Goal: Entertainment & Leisure: Consume media (video, audio)

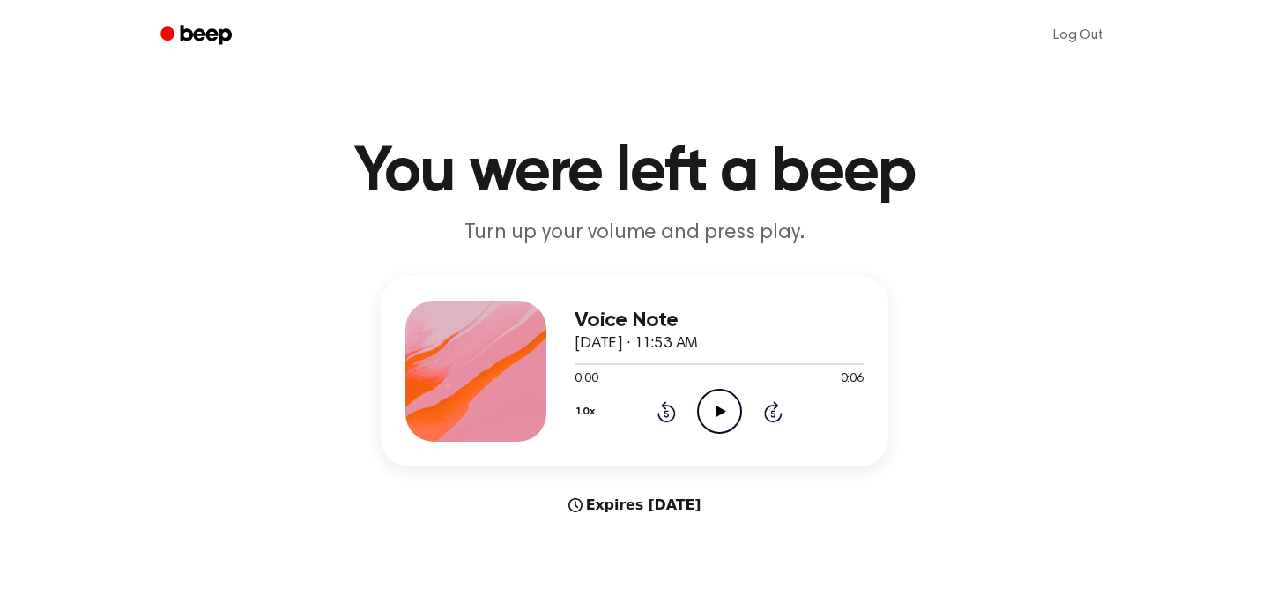
click at [708, 414] on icon "Play Audio" at bounding box center [719, 411] width 45 height 45
click at [721, 405] on icon "Play Audio" at bounding box center [719, 411] width 45 height 45
click at [713, 411] on icon "Play Audio" at bounding box center [719, 411] width 45 height 45
click at [714, 410] on icon "Pause Audio" at bounding box center [719, 411] width 45 height 45
click at [710, 407] on icon "Play Audio" at bounding box center [719, 411] width 45 height 45
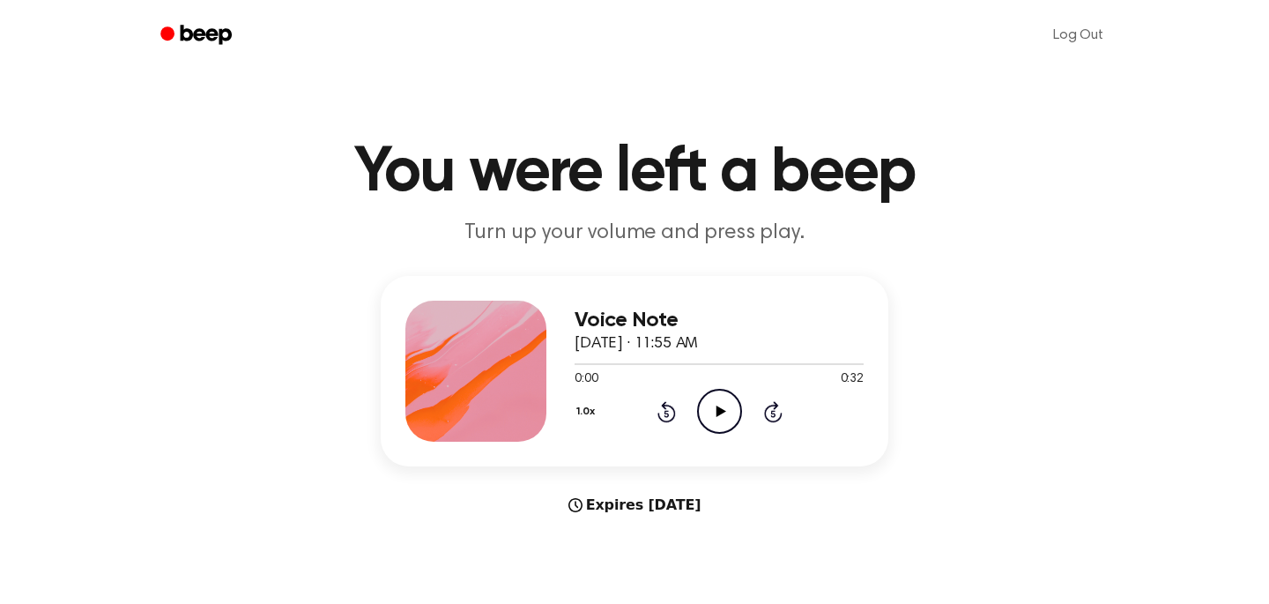
click at [714, 412] on icon "Play Audio" at bounding box center [719, 411] width 45 height 45
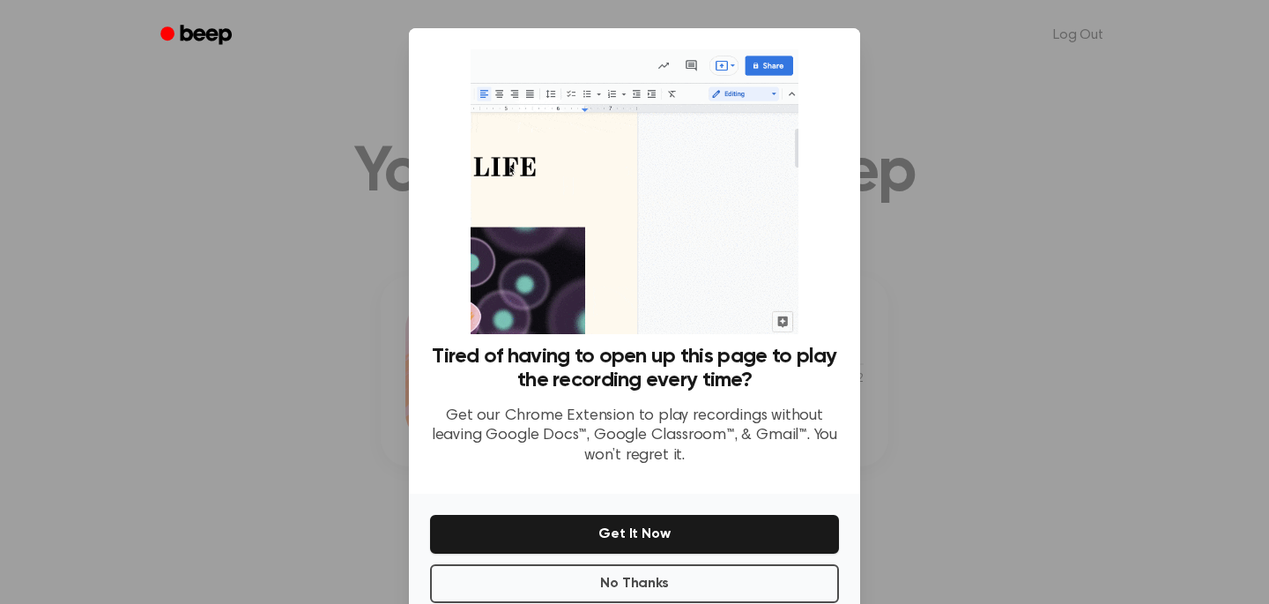
scroll to position [38, 0]
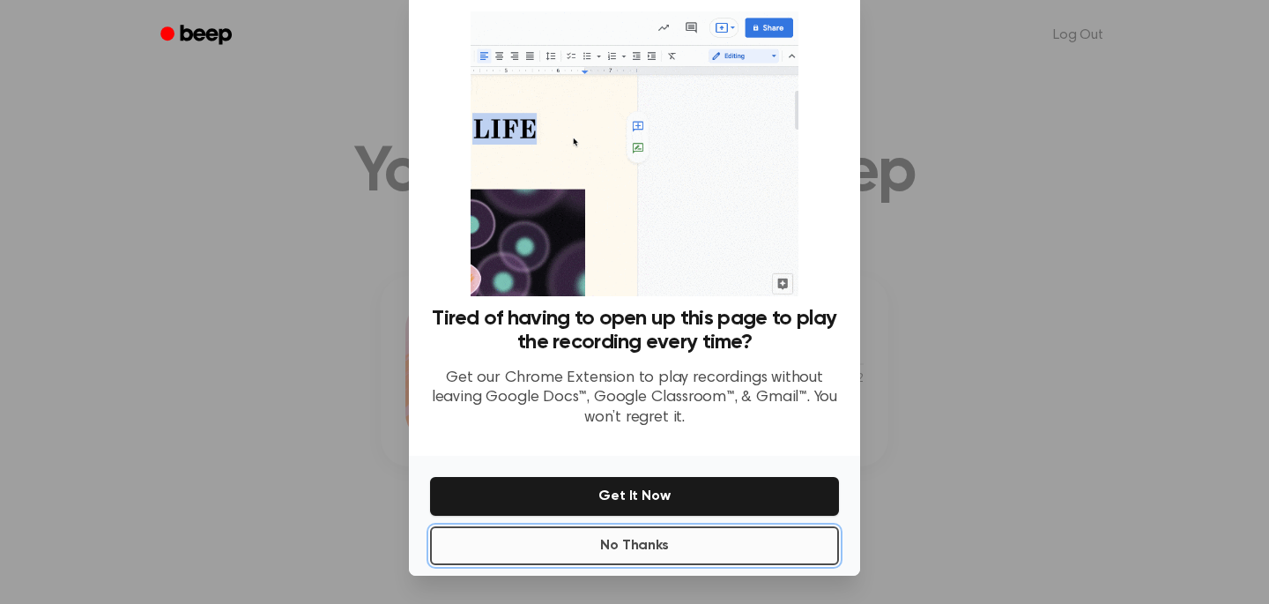
click at [632, 548] on button "No Thanks" at bounding box center [634, 545] width 409 height 39
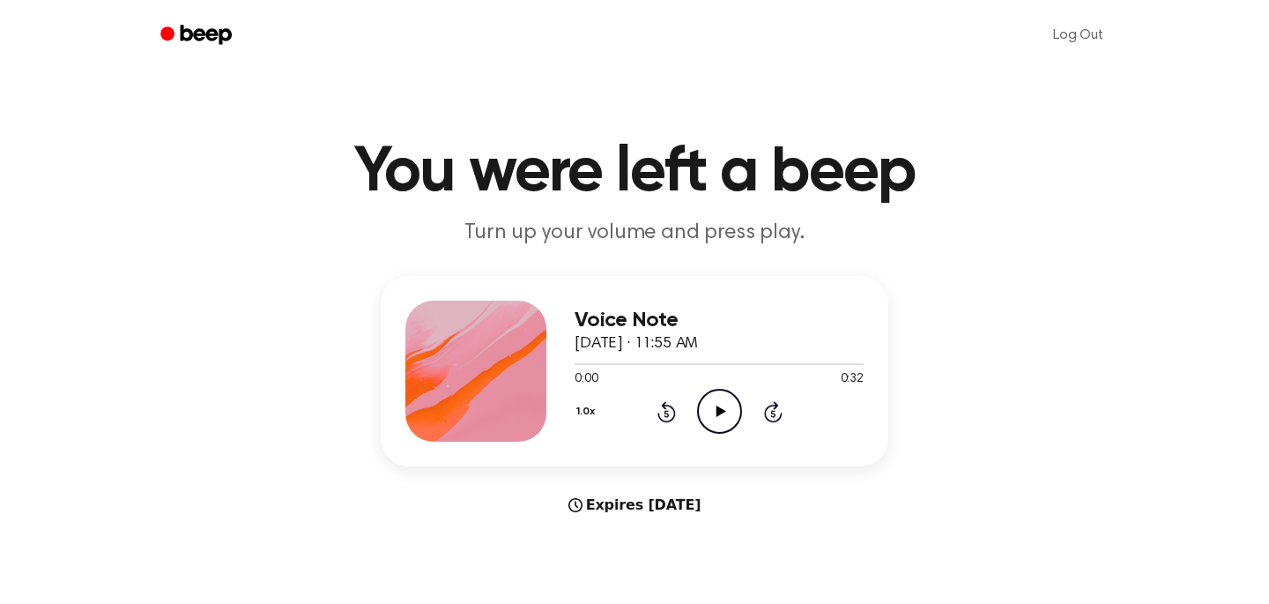
click at [718, 412] on icon at bounding box center [721, 410] width 10 height 11
click at [718, 413] on icon "Pause Audio" at bounding box center [719, 411] width 45 height 45
click at [705, 418] on icon "Play Audio" at bounding box center [719, 411] width 45 height 45
click at [715, 412] on icon "Pause Audio" at bounding box center [719, 411] width 45 height 45
click at [719, 410] on icon at bounding box center [721, 410] width 10 height 11
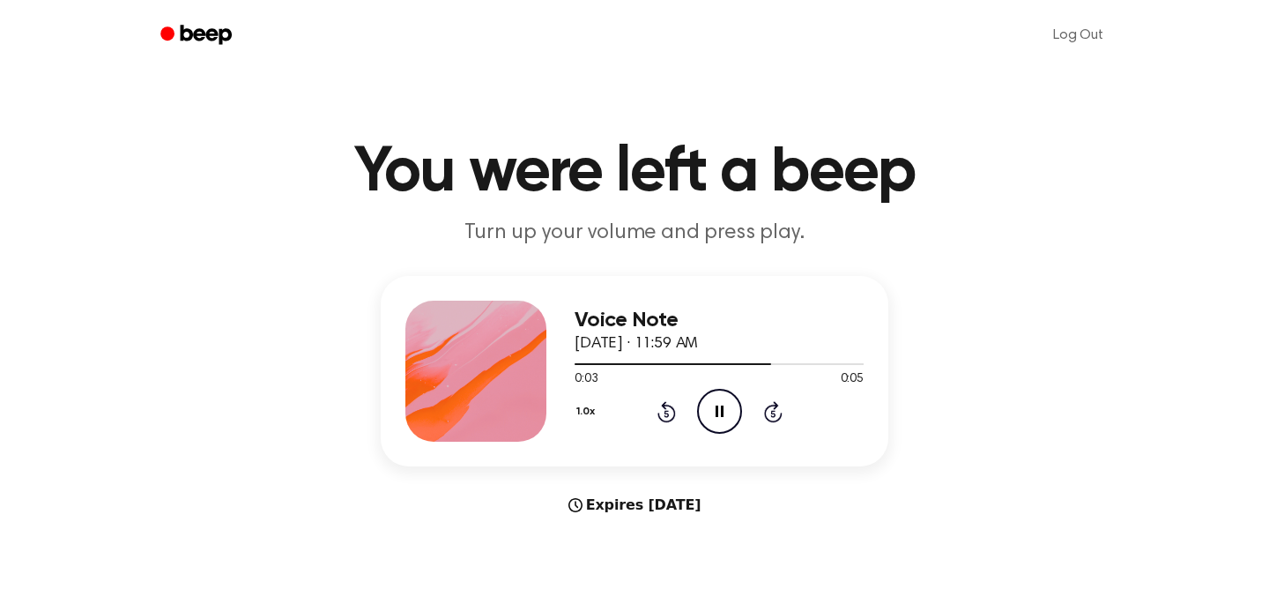
click at [719, 411] on icon "Pause Audio" at bounding box center [719, 411] width 45 height 45
click at [723, 409] on icon "Play Audio" at bounding box center [719, 411] width 45 height 45
click at [723, 409] on icon at bounding box center [720, 410] width 8 height 11
drag, startPoint x: 739, startPoint y: 367, endPoint x: 523, endPoint y: 363, distance: 216.8
click at [523, 363] on div "Voice Note [DATE] · 12:00 PM 0:02 0:05 Your browser does not support the [objec…" at bounding box center [635, 371] width 508 height 190
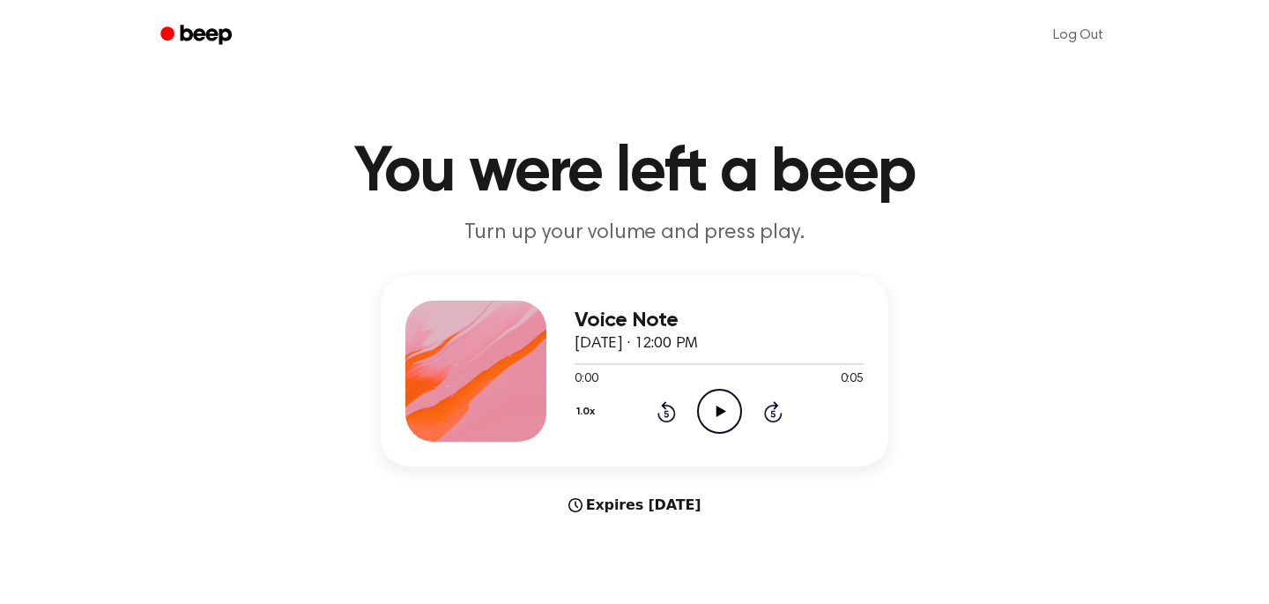
click at [725, 408] on icon "Play Audio" at bounding box center [719, 411] width 45 height 45
